Goal: Task Accomplishment & Management: Use online tool/utility

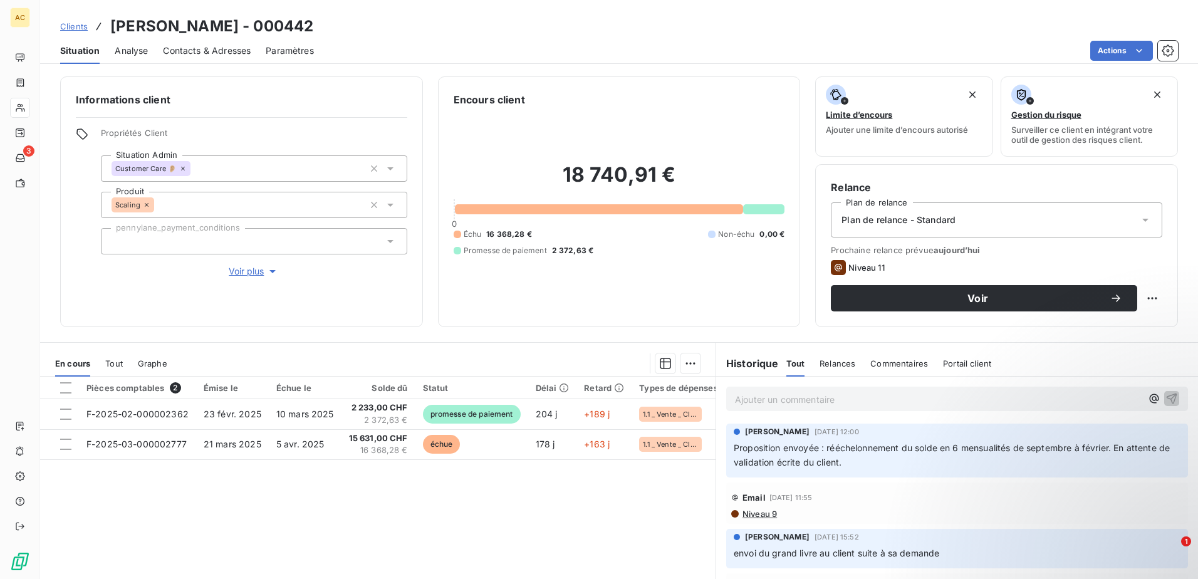
click at [77, 26] on span "Clients" at bounding box center [74, 26] width 28 height 10
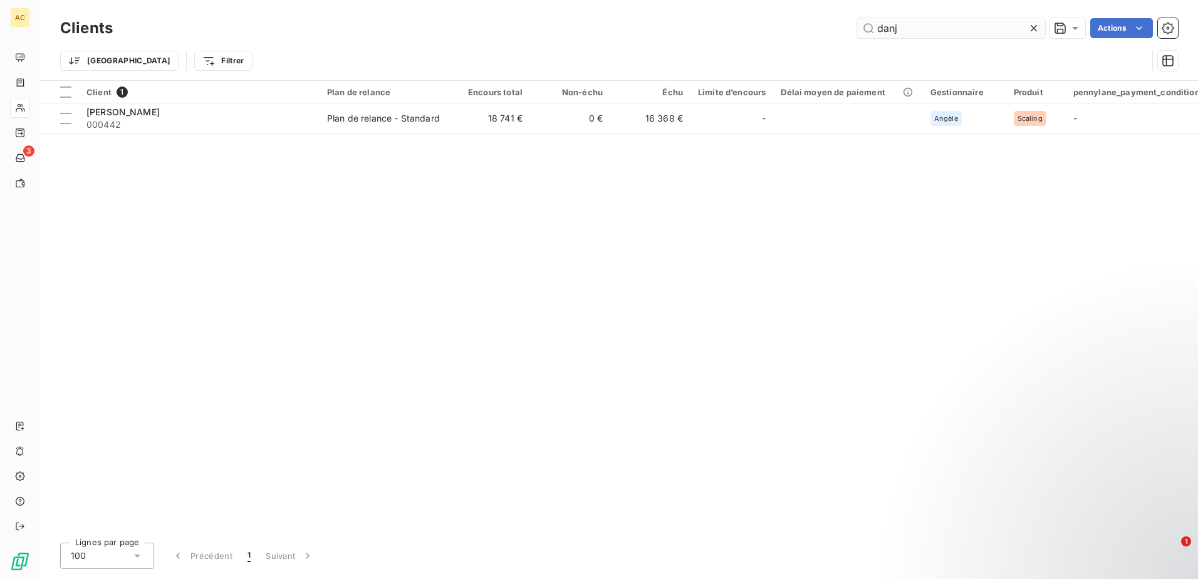
click at [910, 31] on input "danj" at bounding box center [951, 28] width 188 height 20
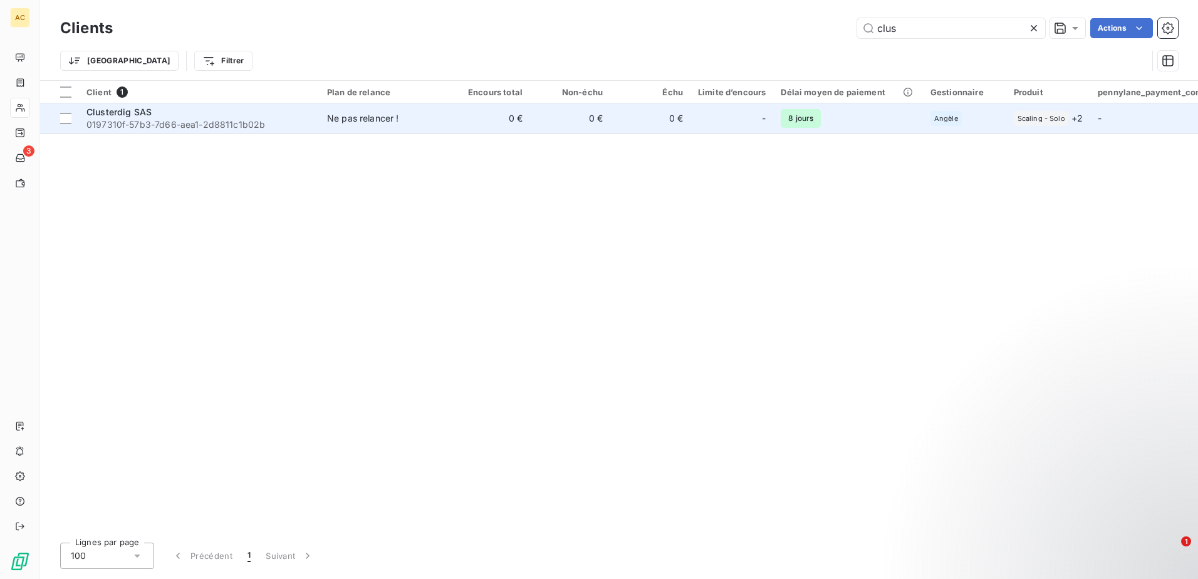
type input "clus"
click at [412, 132] on td "Ne pas relancer !" at bounding box center [385, 118] width 130 height 30
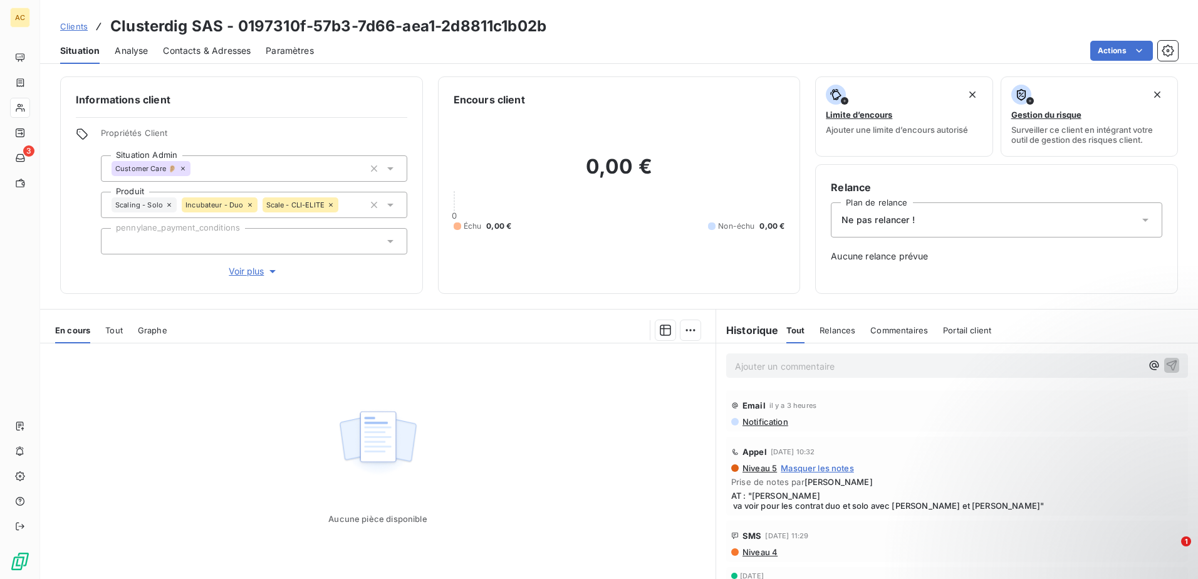
click at [953, 220] on div "Ne pas relancer !" at bounding box center [997, 219] width 332 height 35
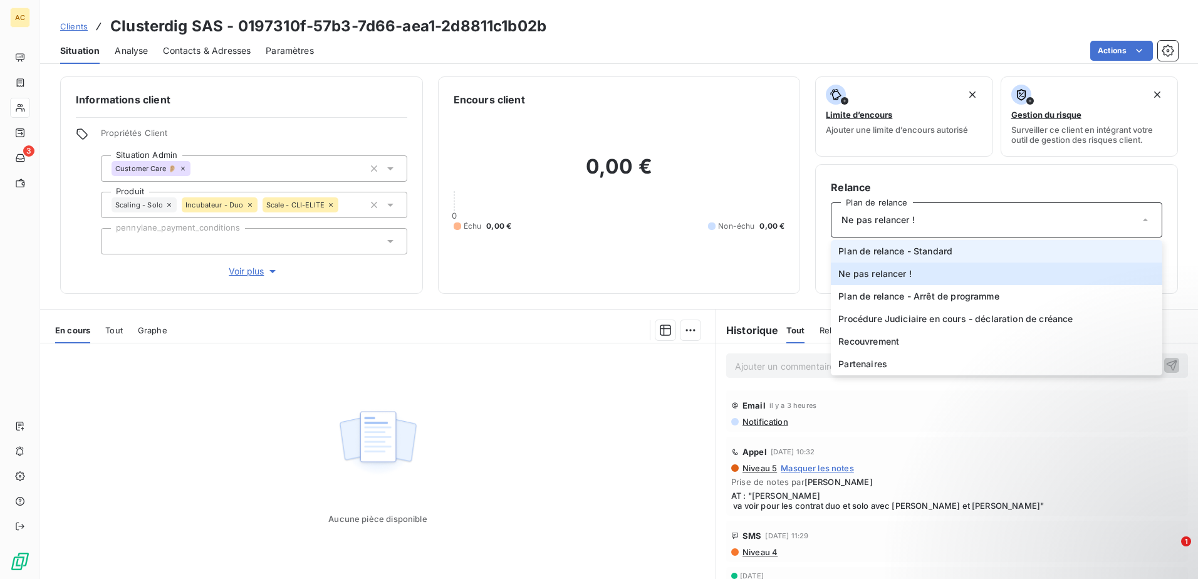
click at [908, 261] on li "Plan de relance - Standard" at bounding box center [997, 251] width 332 height 23
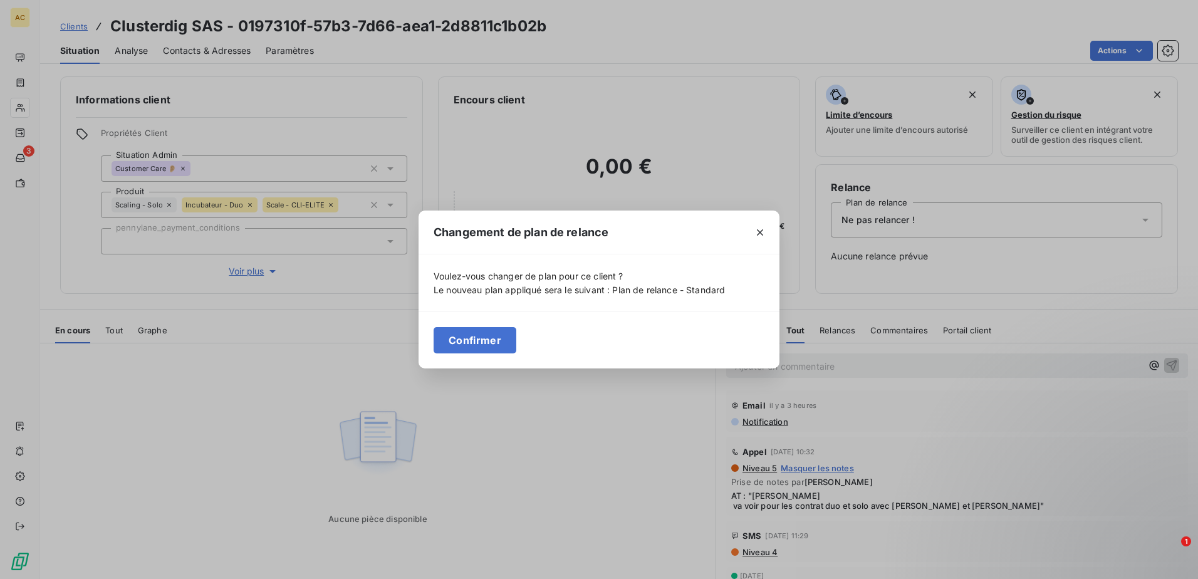
click at [484, 340] on button "Confirmer" at bounding box center [475, 340] width 83 height 26
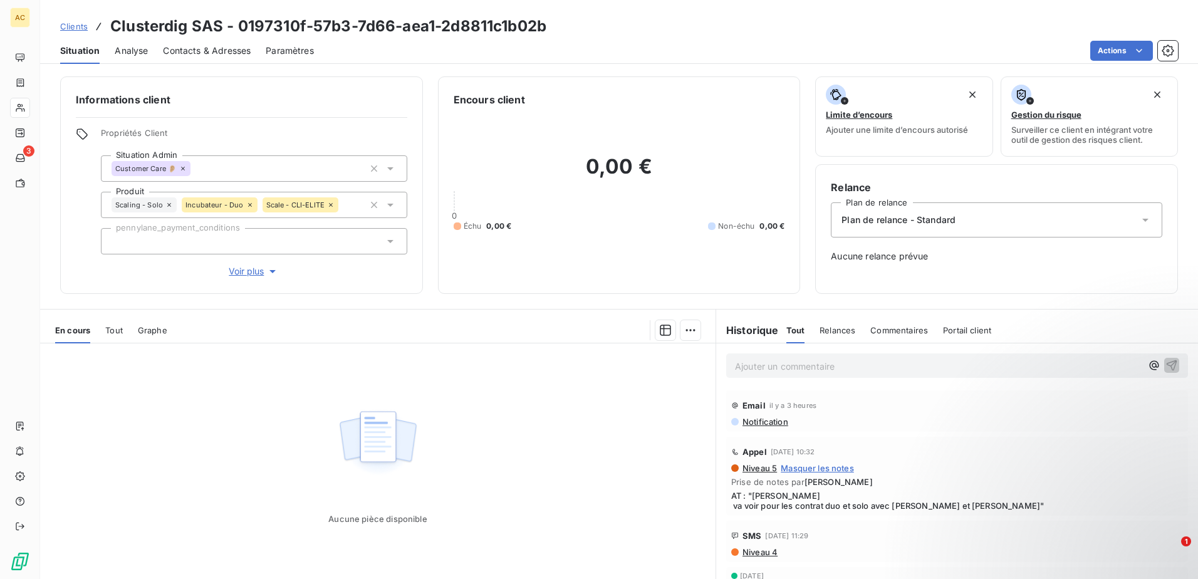
click at [63, 31] on span "Clients" at bounding box center [74, 26] width 28 height 10
